Goal: Communication & Community: Ask a question

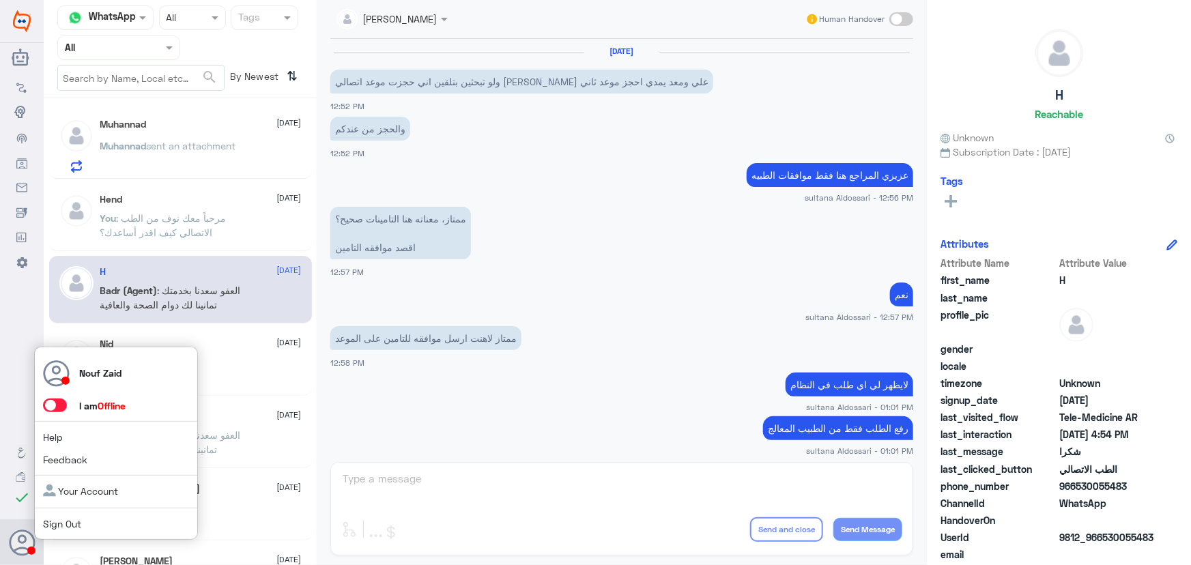
scroll to position [2136, 0]
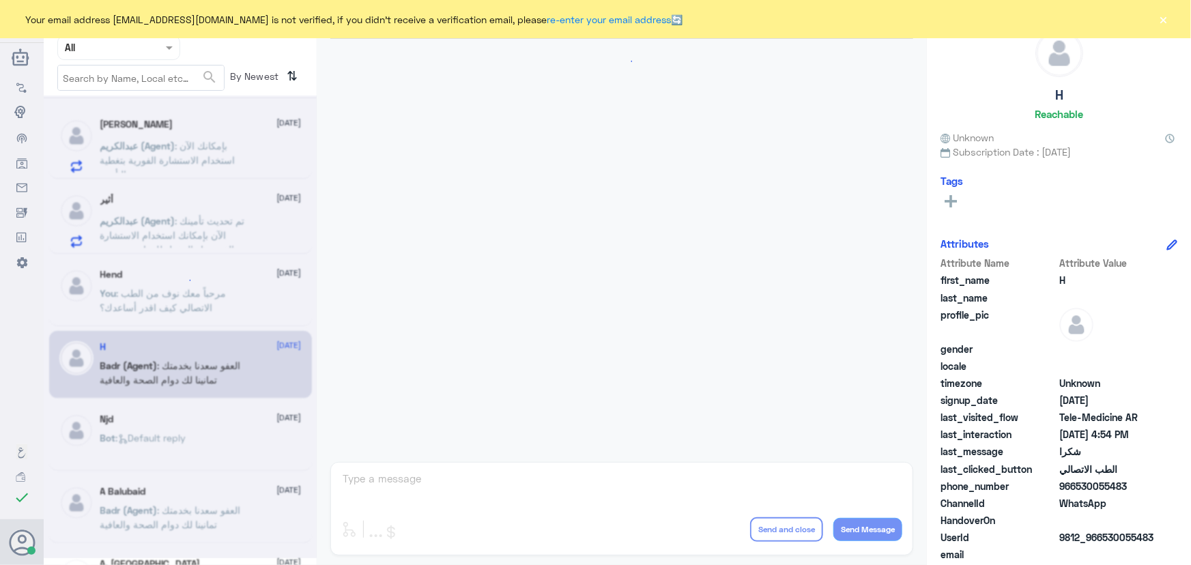
scroll to position [754, 0]
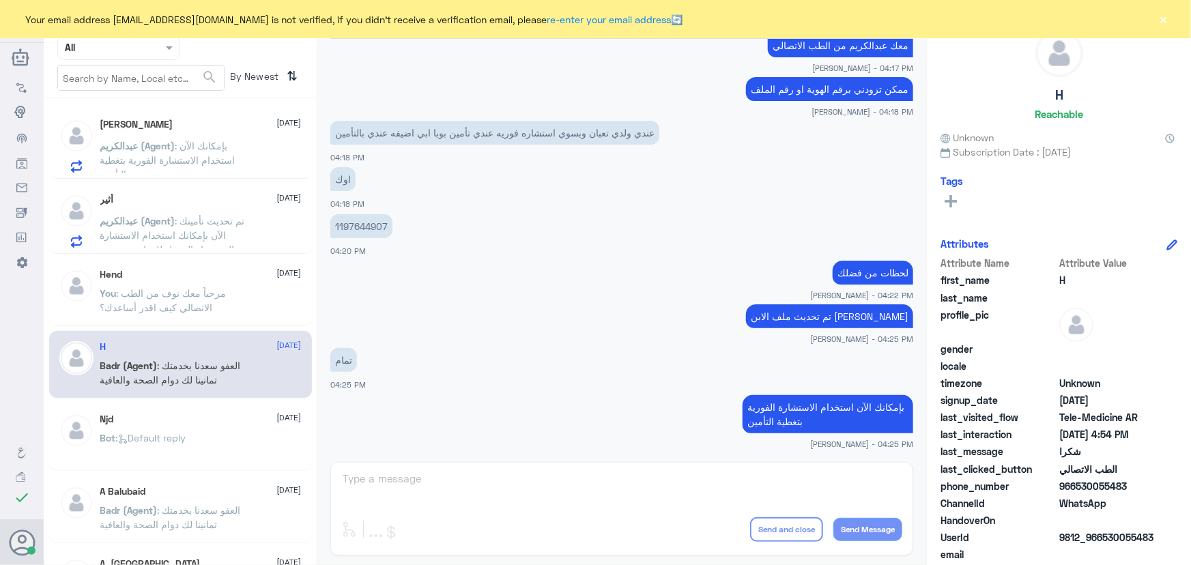
click at [1158, 21] on button "×" at bounding box center [1164, 19] width 14 height 14
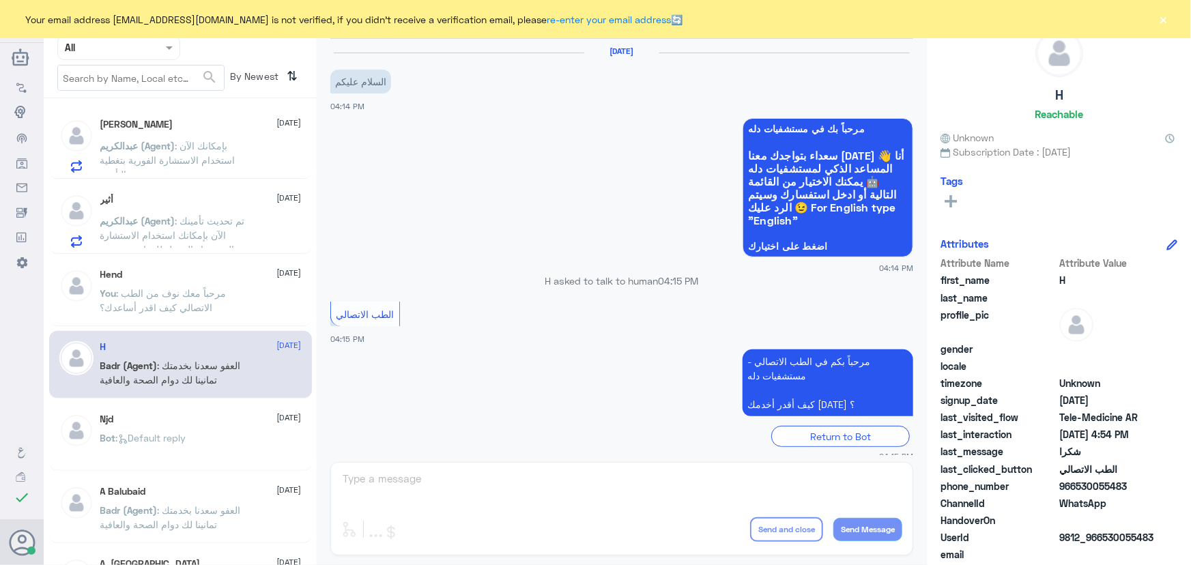
scroll to position [754, 0]
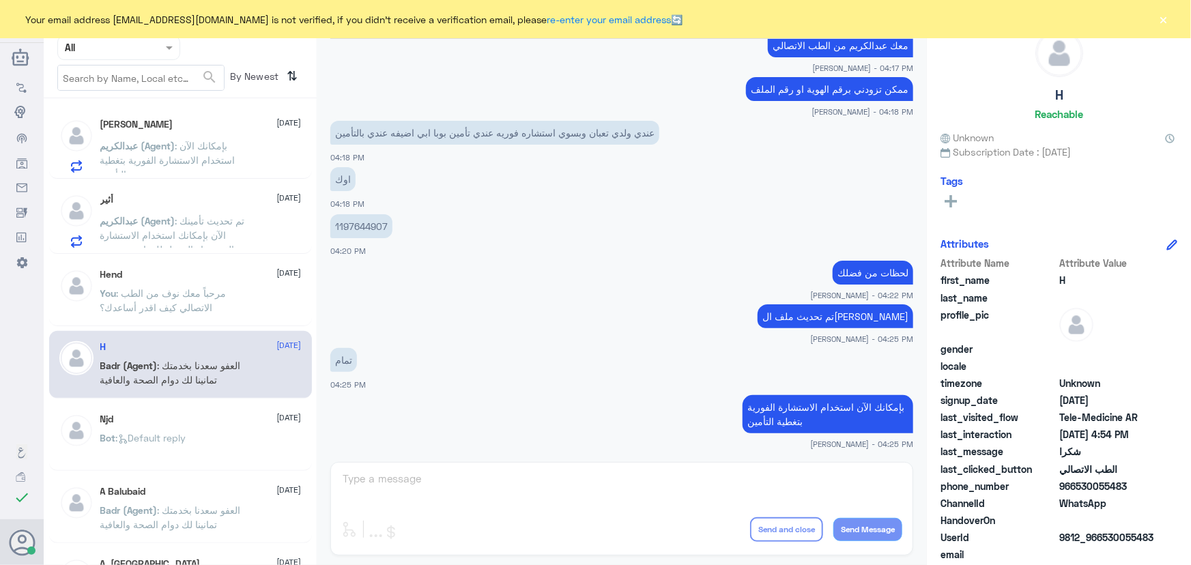
click at [1162, 14] on button "×" at bounding box center [1164, 19] width 14 height 14
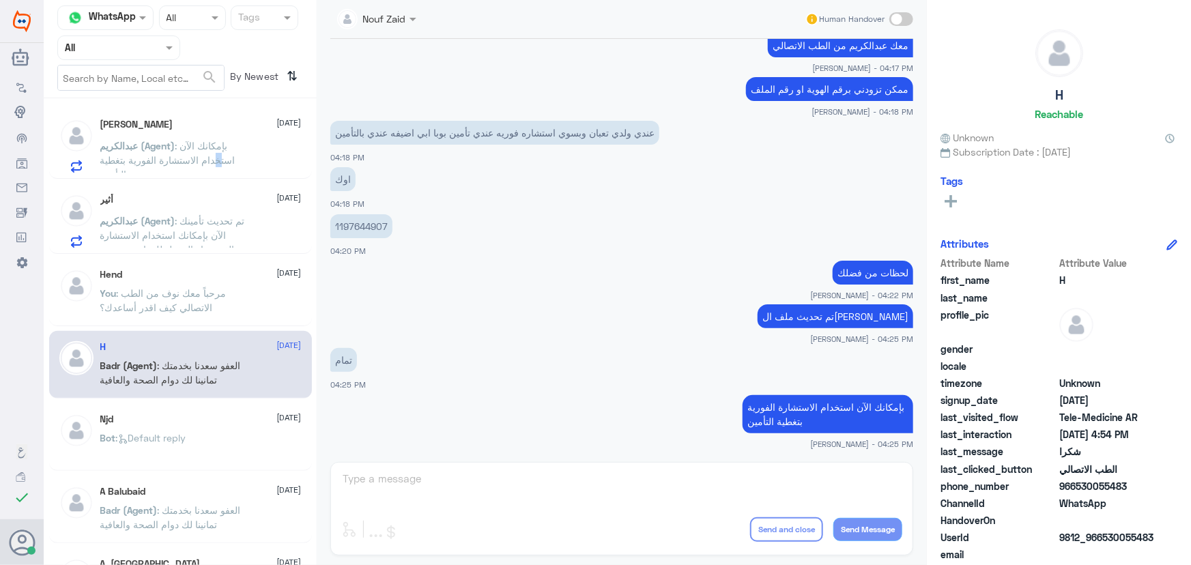
click at [219, 156] on span ": بإمكانك الآن استخدام الاستشارة الفورية بتغطية التأمين" at bounding box center [167, 160] width 135 height 40
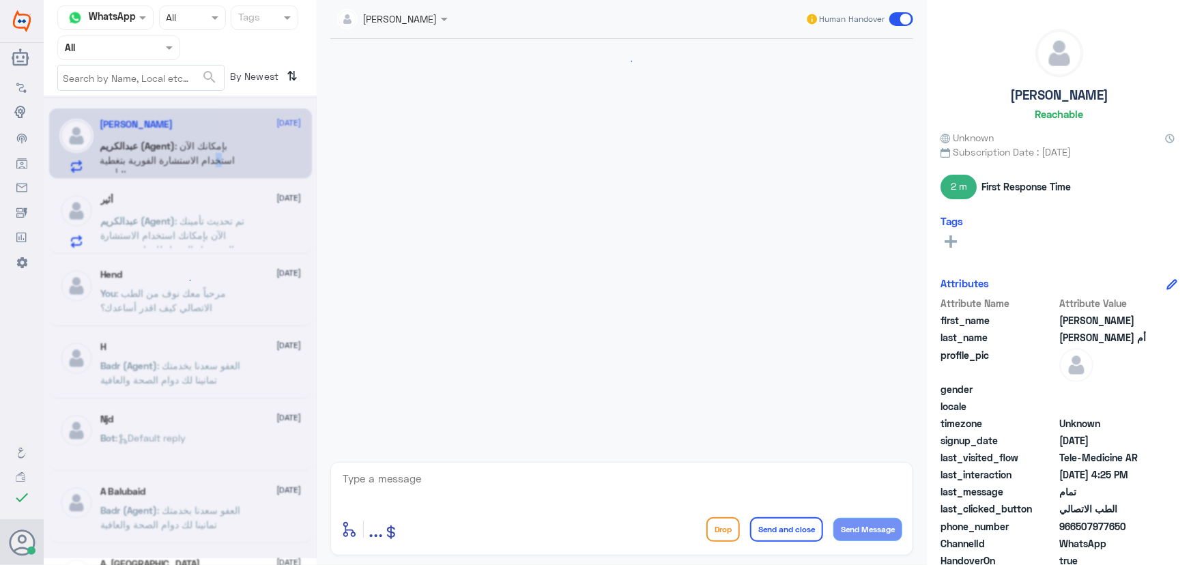
scroll to position [754, 0]
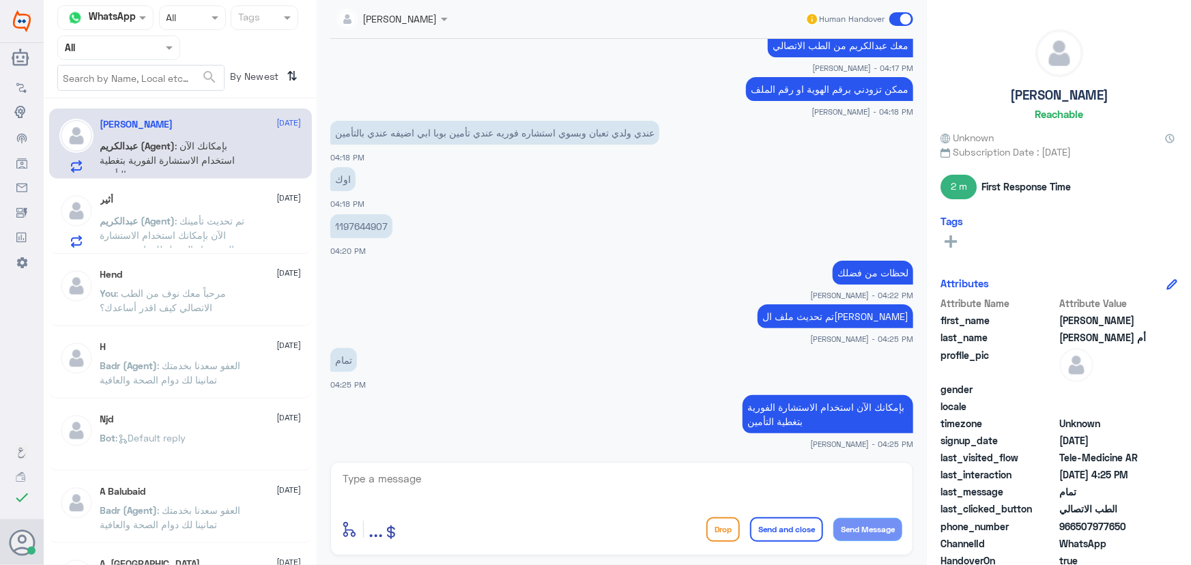
click at [251, 225] on p "عبدالكريم (Agent) : تم تحديث تأمينك الآن بإمكانك استخدام الاستشارة الفورية او ا…" at bounding box center [177, 231] width 154 height 34
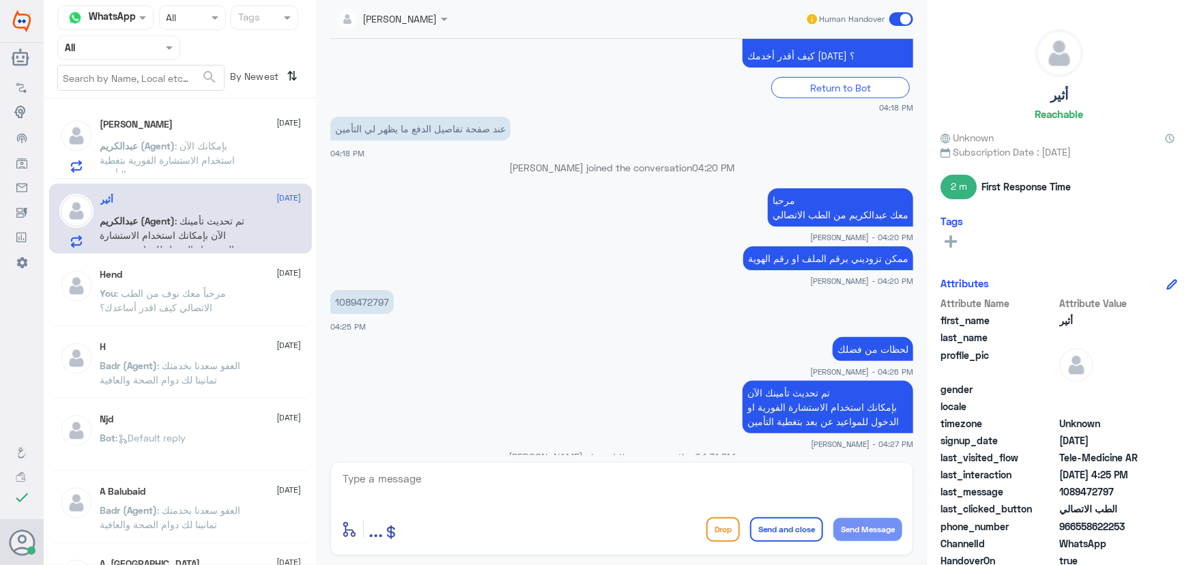
scroll to position [539, 0]
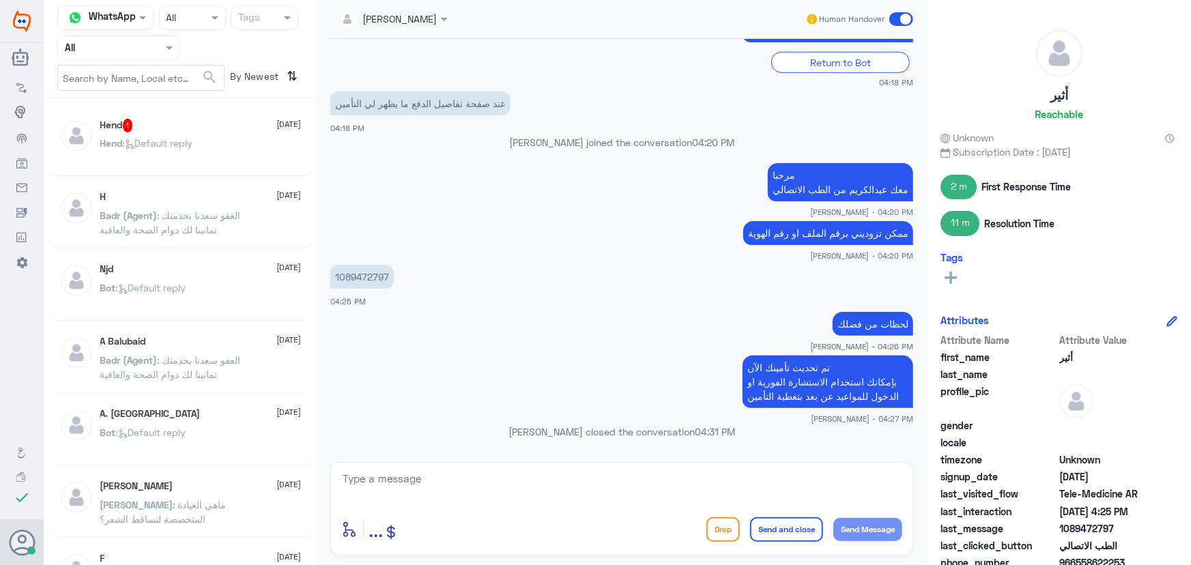
click at [166, 138] on span ": Default reply" at bounding box center [158, 143] width 70 height 12
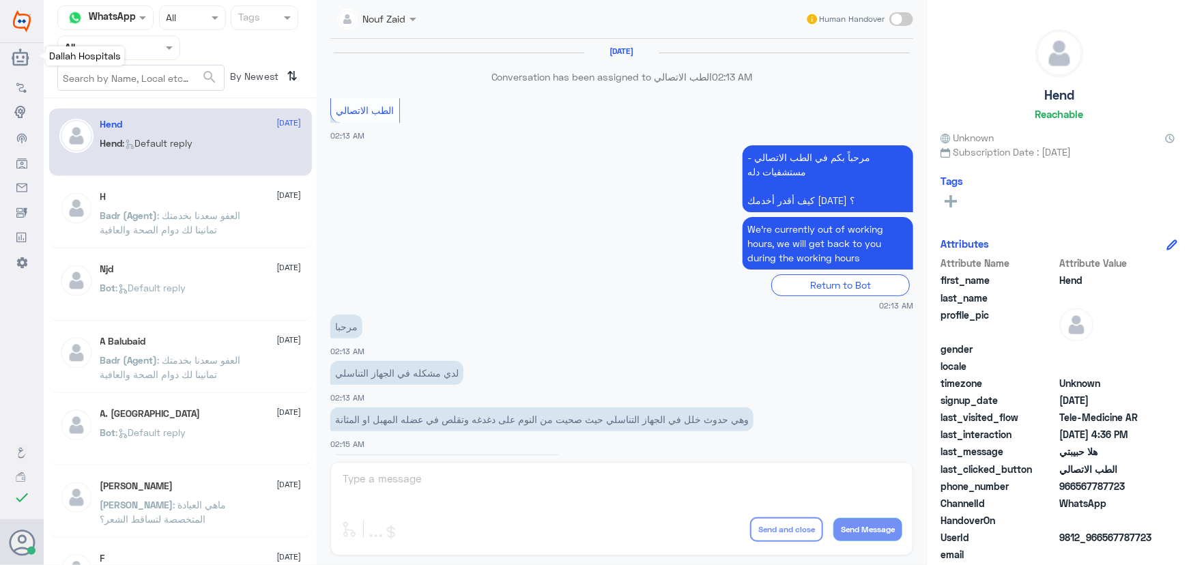
scroll to position [620, 0]
